Goal: Transaction & Acquisition: Purchase product/service

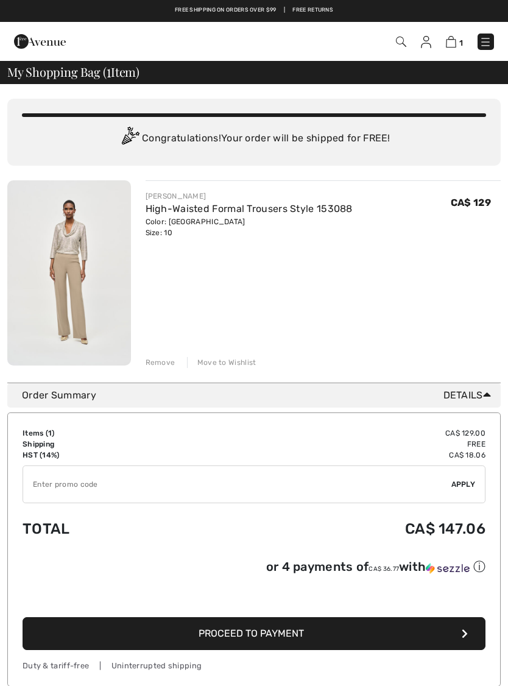
click at [397, 43] on img at bounding box center [401, 42] width 10 height 10
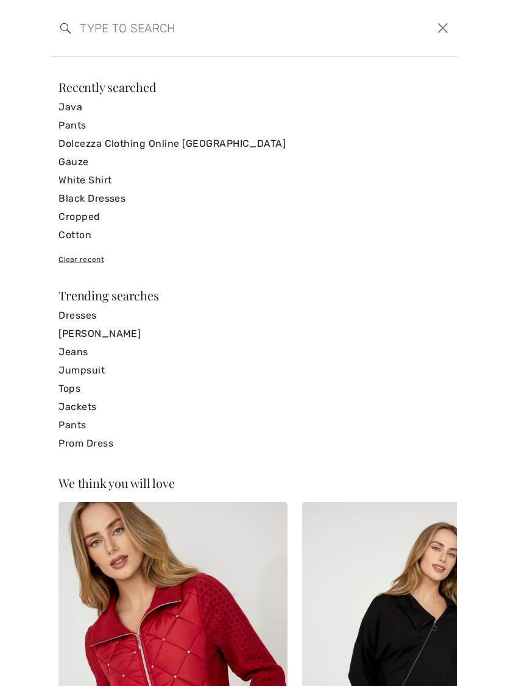
click at [146, 39] on input "search" at bounding box center [211, 28] width 280 height 37
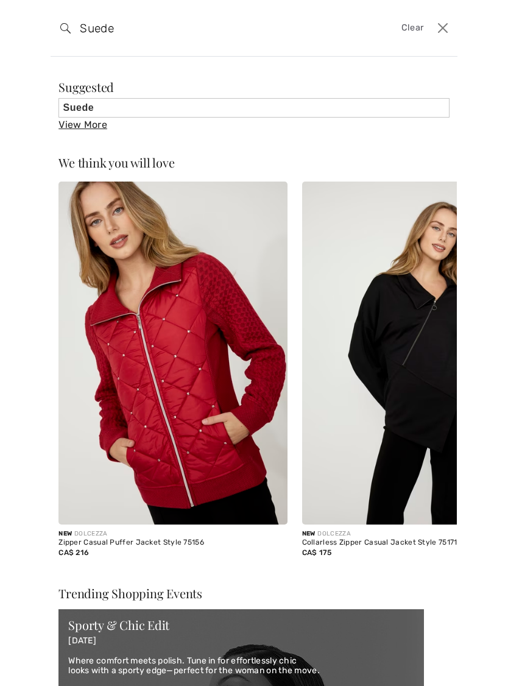
type input "Suede"
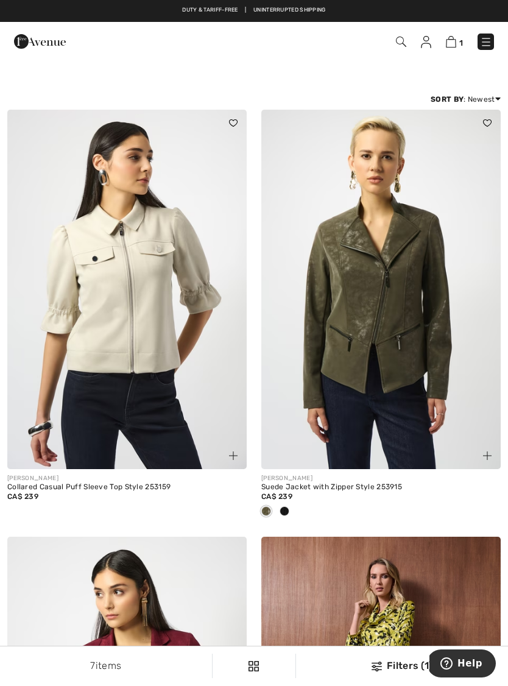
click at [388, 676] on div "7 items Filters (1) ✖ Clear View Results 7" at bounding box center [254, 666] width 508 height 39
click at [401, 667] on div "Filters (1)" at bounding box center [402, 666] width 197 height 15
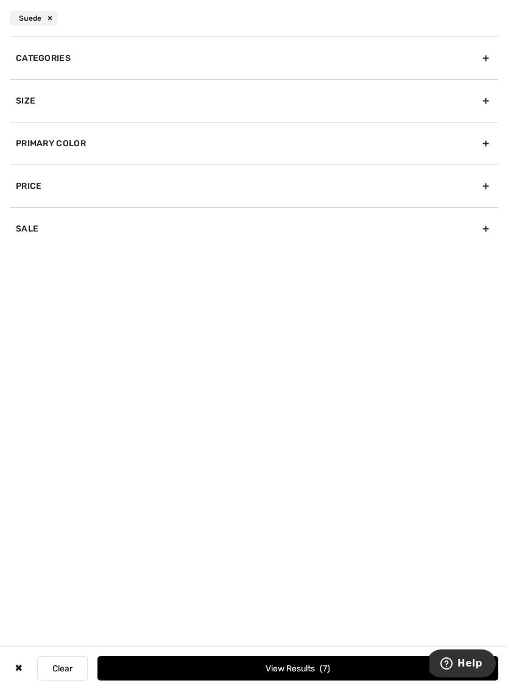
click at [482, 60] on div "Categories" at bounding box center [254, 58] width 489 height 43
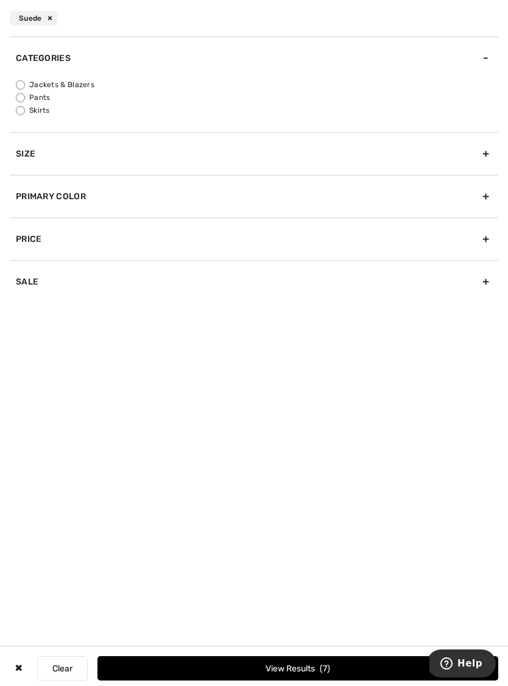
click at [21, 97] on input "Pants" at bounding box center [20, 97] width 9 height 9
radio input "true"
click at [298, 668] on button "View Results 1" at bounding box center [298, 668] width 401 height 24
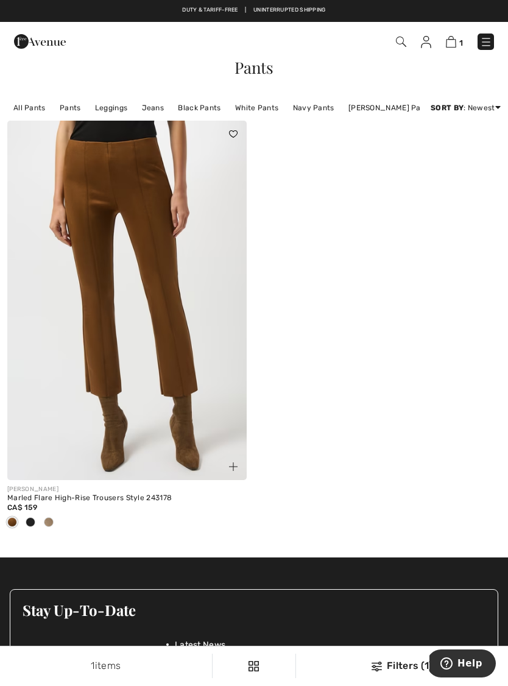
click at [54, 521] on div at bounding box center [49, 523] width 18 height 20
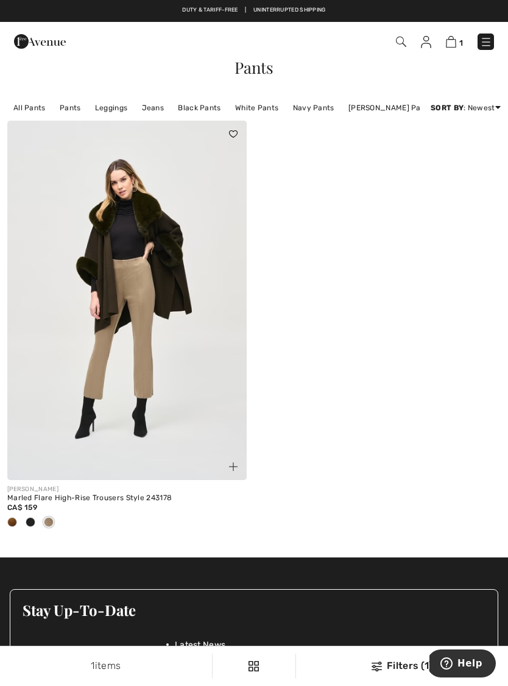
click at [143, 372] on img at bounding box center [127, 301] width 240 height 360
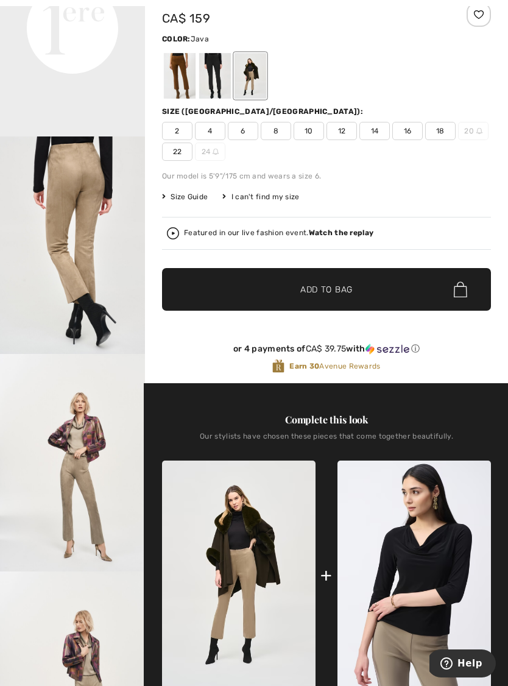
scroll to position [503, 0]
click at [341, 234] on strong "Watch the replay" at bounding box center [341, 233] width 65 height 9
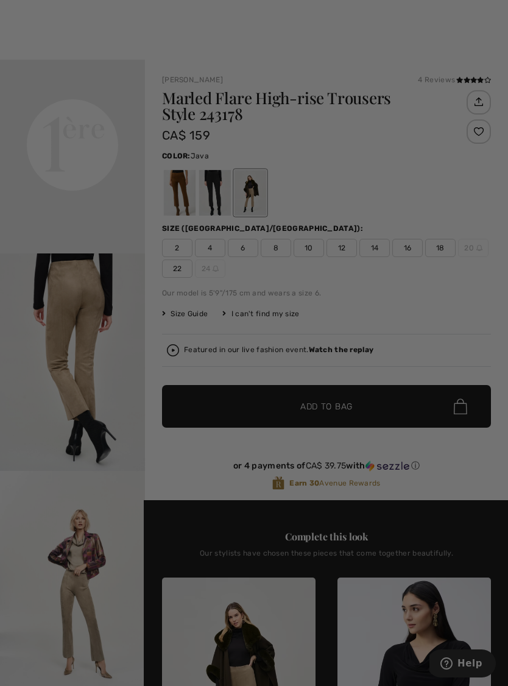
scroll to position [0, 0]
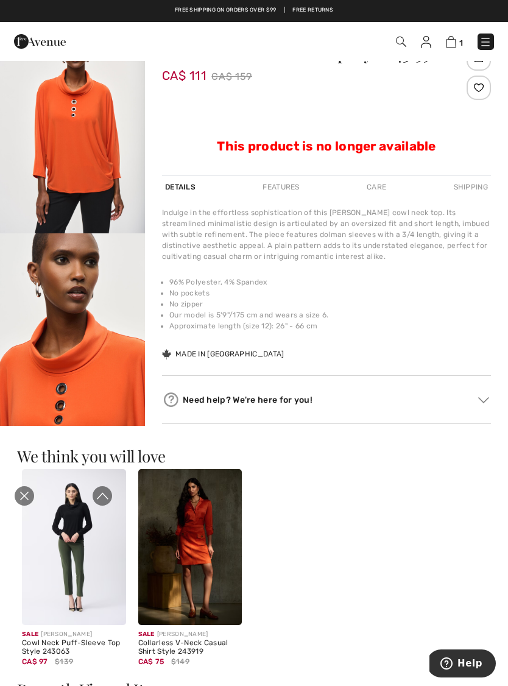
scroll to position [13, 0]
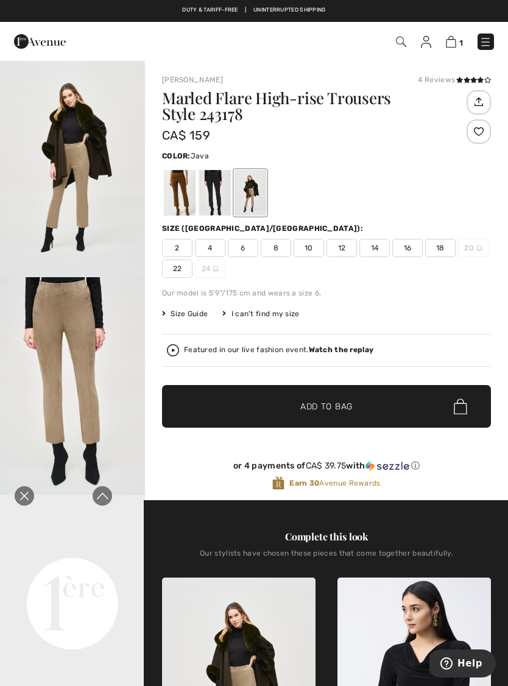
click at [21, 496] on icon "Close live curation" at bounding box center [24, 496] width 15 height 15
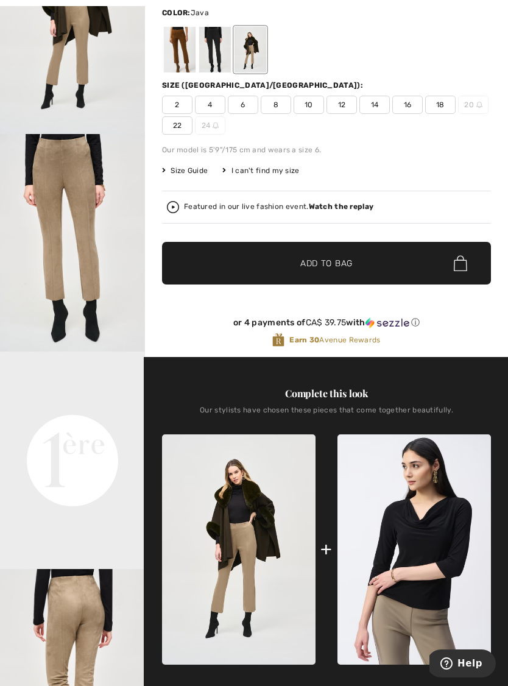
scroll to position [146, 0]
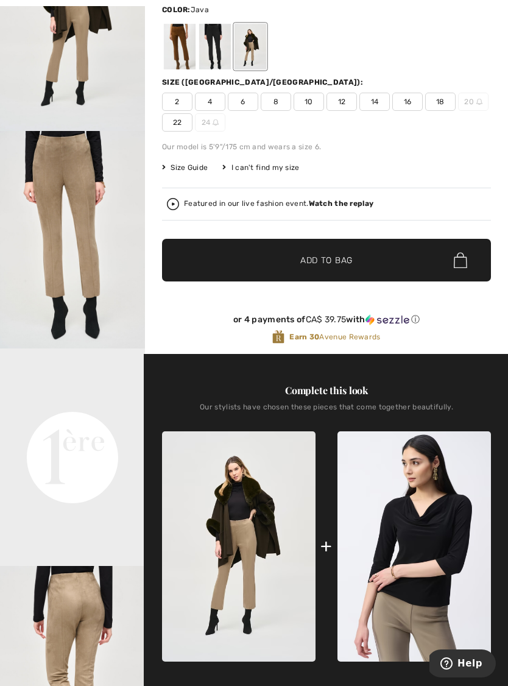
click at [93, 421] on video "Your browser does not support the video tag." at bounding box center [72, 385] width 145 height 73
